Goal: Participate in discussion: Engage in conversation with other users on a specific topic

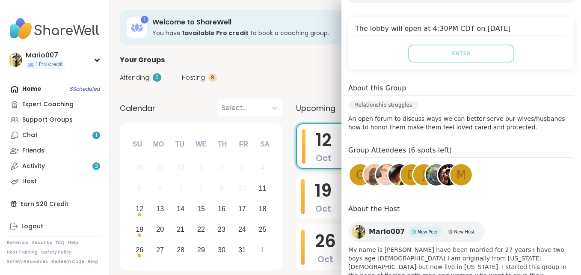
scroll to position [188, 0]
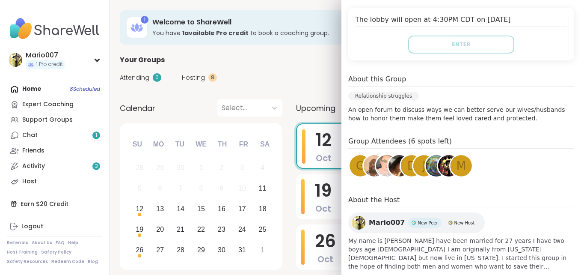
click at [356, 158] on span "G" at bounding box center [360, 166] width 9 height 17
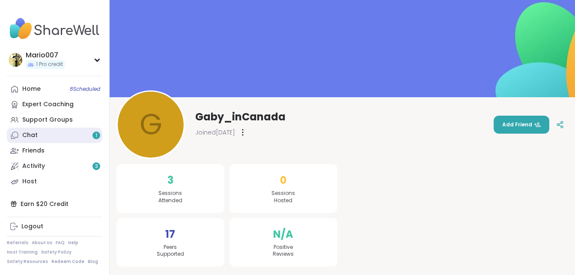
click at [72, 134] on link "Chat 1" at bounding box center [54, 135] width 95 height 15
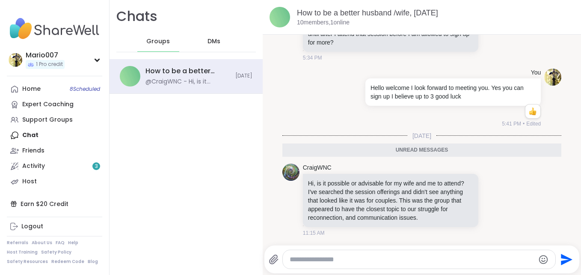
scroll to position [2, 0]
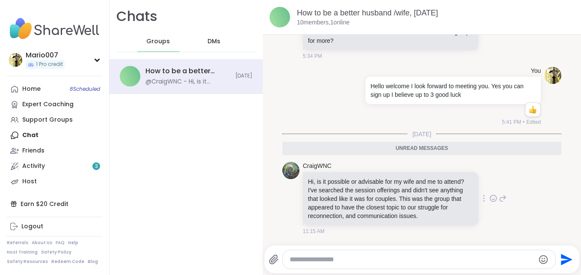
click at [483, 209] on div "CraigWNC Hi, is it possible or advisable for my wife and me to attend? I've sea…" at bounding box center [405, 198] width 204 height 73
click at [356, 259] on textarea "Type your message" at bounding box center [412, 259] width 245 height 9
type textarea "*"
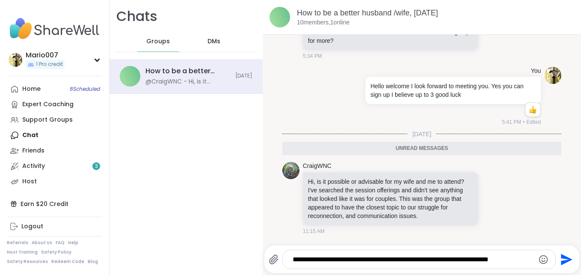
click at [509, 253] on div "**********" at bounding box center [419, 259] width 273 height 18
click at [503, 258] on textarea "**********" at bounding box center [412, 259] width 238 height 9
click at [459, 230] on div "11:15 AM" at bounding box center [391, 231] width 177 height 8
click at [515, 259] on textarea "**********" at bounding box center [412, 259] width 238 height 9
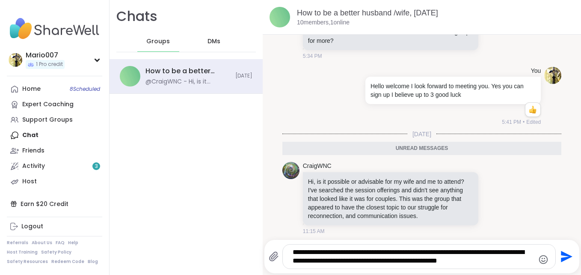
click at [484, 261] on textarea "**********" at bounding box center [412, 256] width 238 height 17
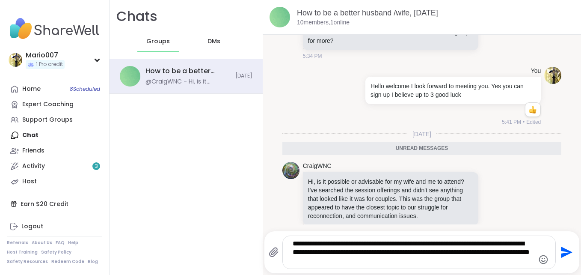
type textarea "**********"
click at [562, 250] on icon "Send" at bounding box center [567, 253] width 12 height 12
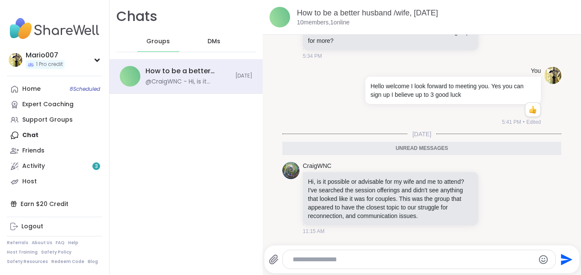
scroll to position [101, 0]
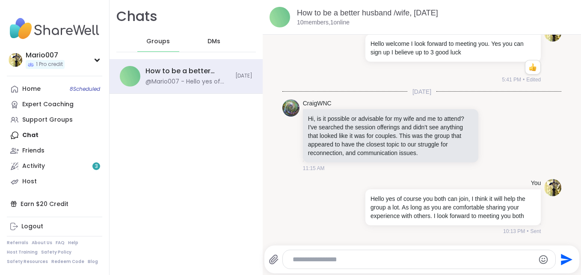
click at [562, 250] on button "Send" at bounding box center [565, 259] width 19 height 19
click at [75, 86] on span "8 Scheduled" at bounding box center [85, 89] width 30 height 7
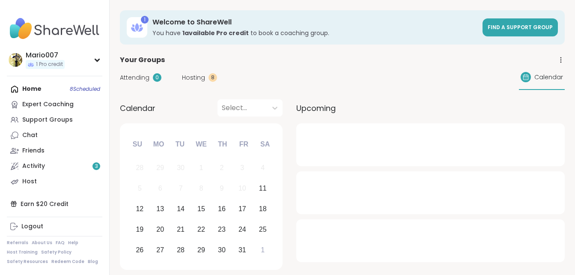
click at [75, 86] on div "Home 8 Scheduled Expert Coaching Support Groups Chat Friends Activity 3 Host" at bounding box center [54, 135] width 95 height 108
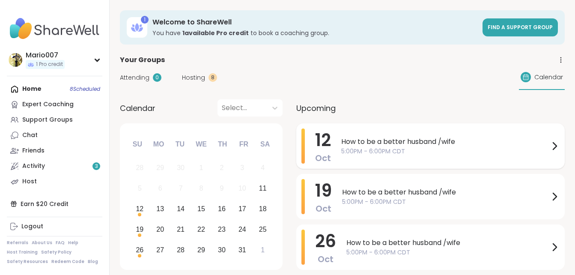
click at [380, 142] on span "How to be a better husband /wife" at bounding box center [445, 142] width 208 height 10
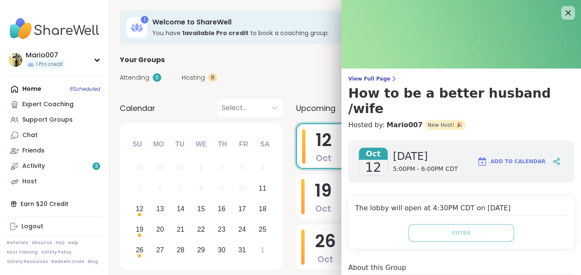
scroll to position [189, 0]
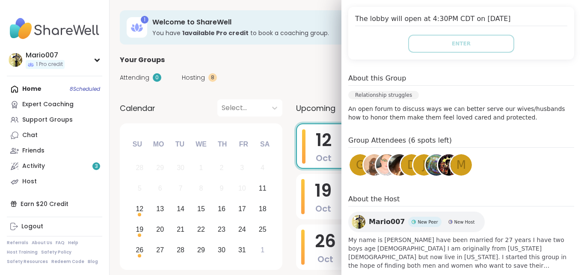
click at [393, 135] on h4 "Group Attendees (6 spots left)" at bounding box center [461, 141] width 226 height 12
drag, startPoint x: 393, startPoint y: 123, endPoint x: 479, endPoint y: 127, distance: 85.7
click at [479, 135] on h4 "Group Attendees (6 spots left)" at bounding box center [461, 141] width 226 height 12
click at [378, 154] on img at bounding box center [386, 164] width 21 height 21
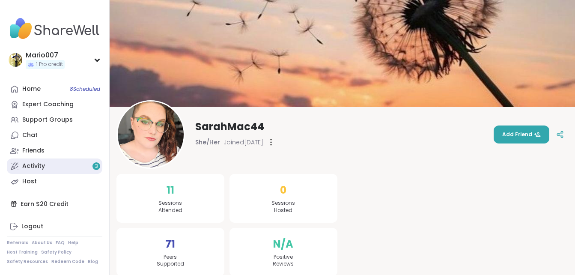
click at [41, 165] on div "Activity 3" at bounding box center [33, 166] width 23 height 9
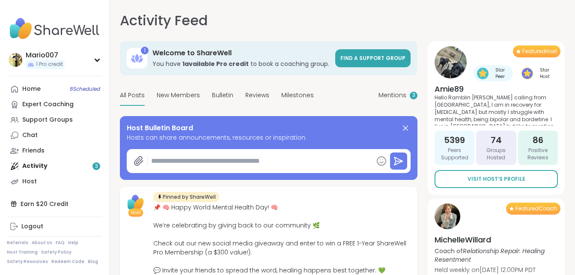
type textarea "*"
click at [84, 90] on span "8 Scheduled" at bounding box center [85, 89] width 30 height 7
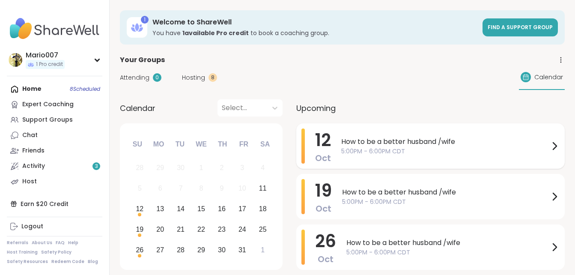
click at [409, 144] on span "How to be a better husband /wife" at bounding box center [445, 142] width 208 height 10
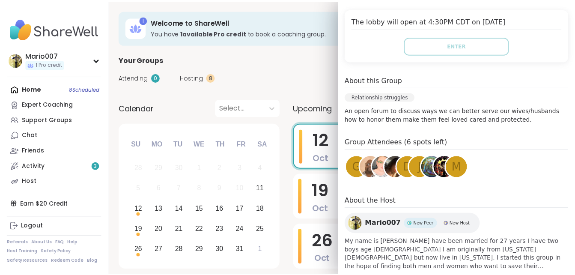
scroll to position [189, 0]
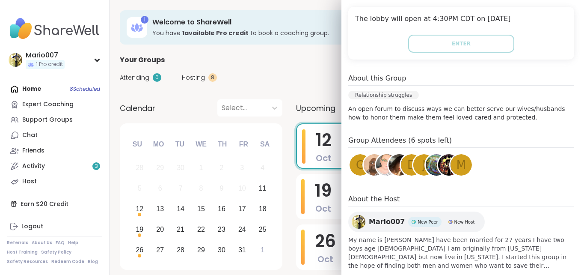
click at [517, 211] on div "Mario007 New Peer New Host My name is Mario I have been married for 27 years I …" at bounding box center [461, 240] width 226 height 58
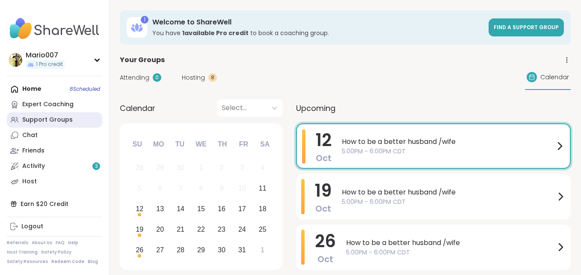
click at [57, 119] on div "Support Groups" at bounding box center [47, 120] width 51 height 9
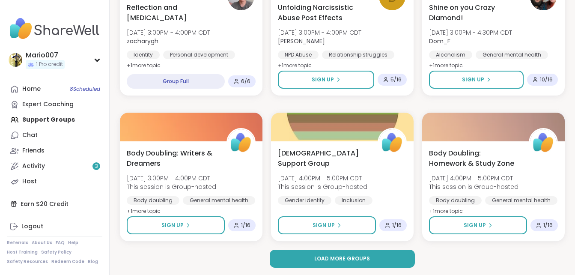
scroll to position [1644, 0]
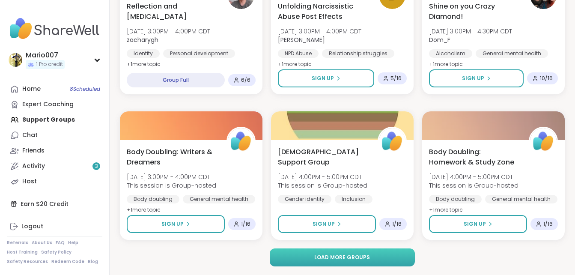
click at [381, 256] on button "Load more groups" at bounding box center [342, 257] width 145 height 18
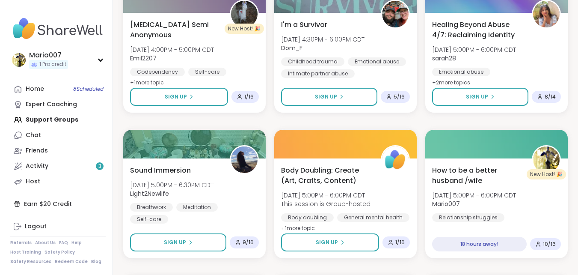
scroll to position [1918, 0]
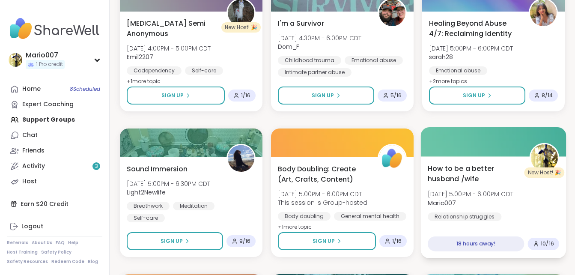
click at [547, 245] on span "10 / 16" at bounding box center [547, 243] width 13 height 7
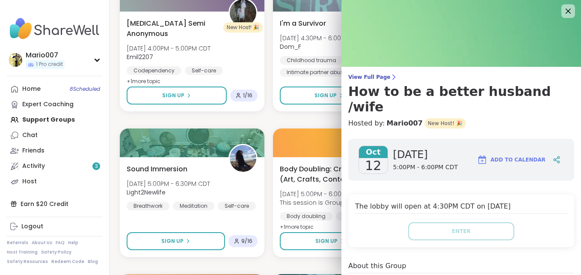
scroll to position [0, 0]
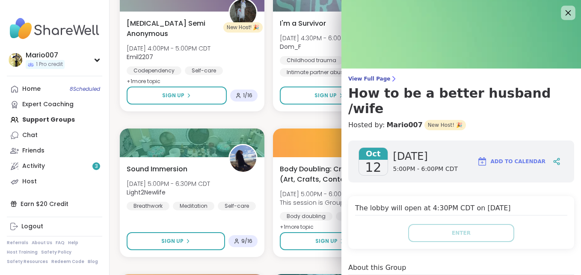
click at [563, 11] on icon at bounding box center [568, 12] width 11 height 11
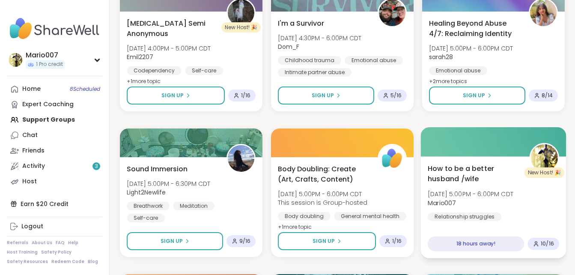
click at [469, 177] on span "How to be a better husband /wife" at bounding box center [474, 173] width 92 height 21
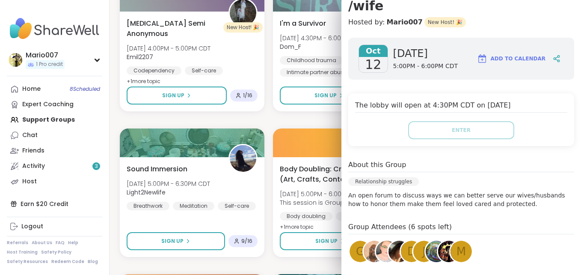
scroll to position [120, 0]
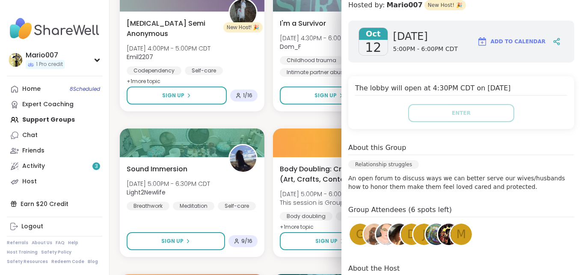
click at [440, 223] on img at bounding box center [448, 233] width 21 height 21
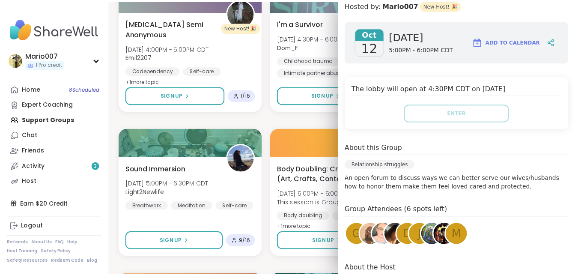
scroll to position [0, 0]
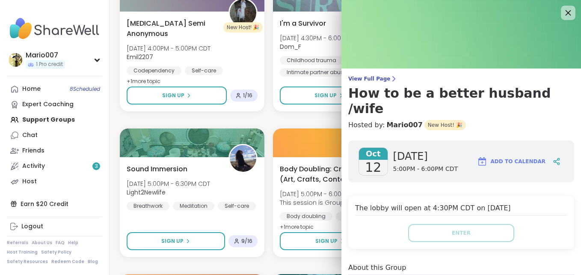
click at [566, 13] on icon at bounding box center [569, 13] width 6 height 6
